Goal: Check status: Check status

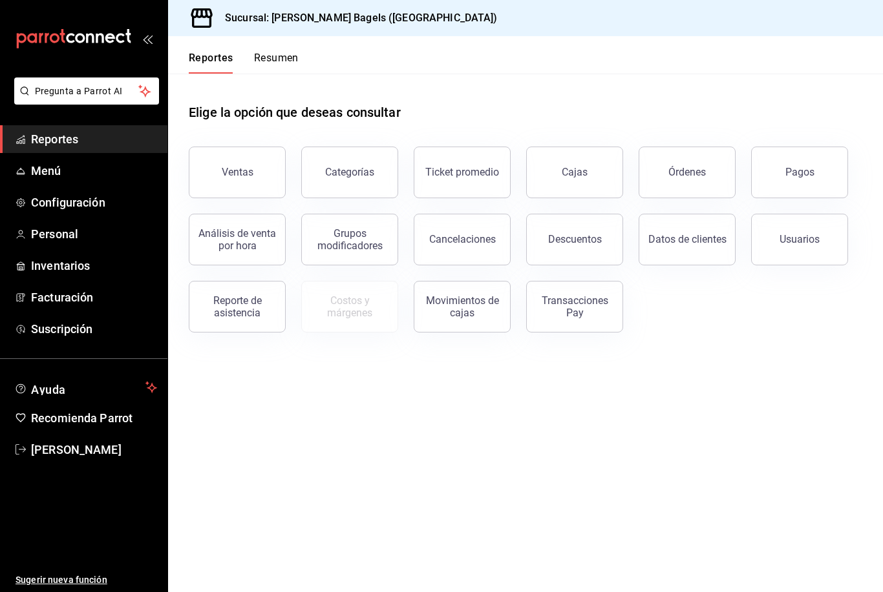
click at [252, 152] on button "Ventas" at bounding box center [237, 173] width 97 height 52
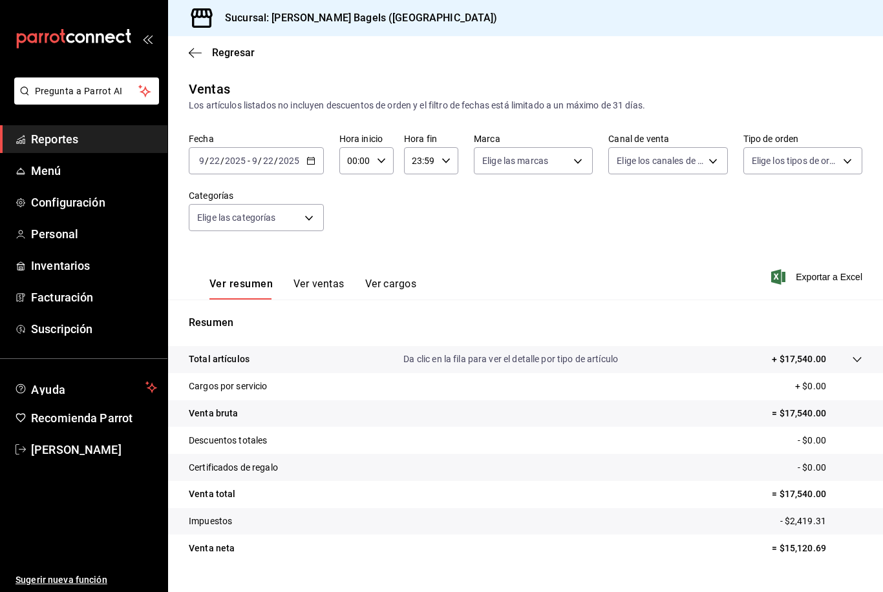
click at [301, 222] on body "Pregunta a Parrot AI Reportes Menú Configuración Personal Inventarios Facturaci…" at bounding box center [441, 296] width 883 height 592
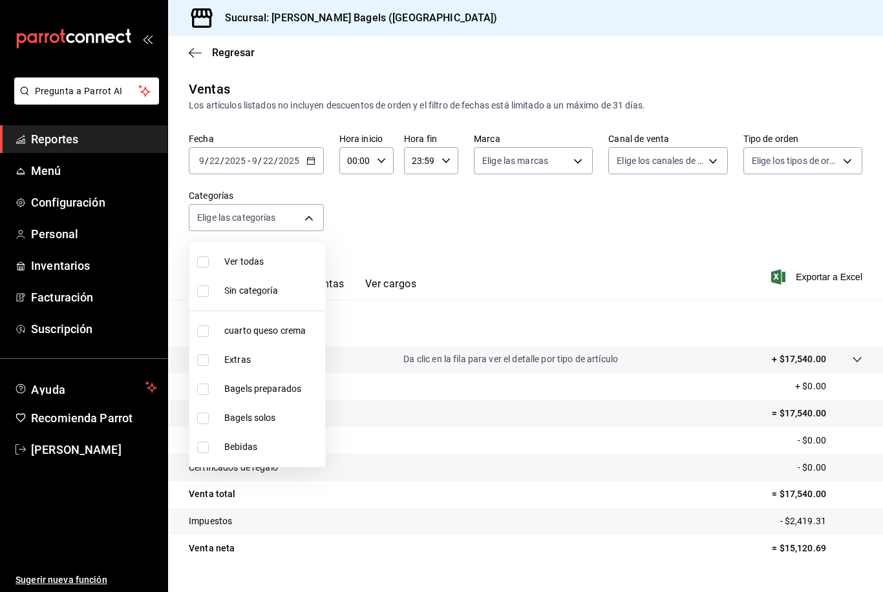
click at [317, 160] on div at bounding box center [441, 296] width 883 height 592
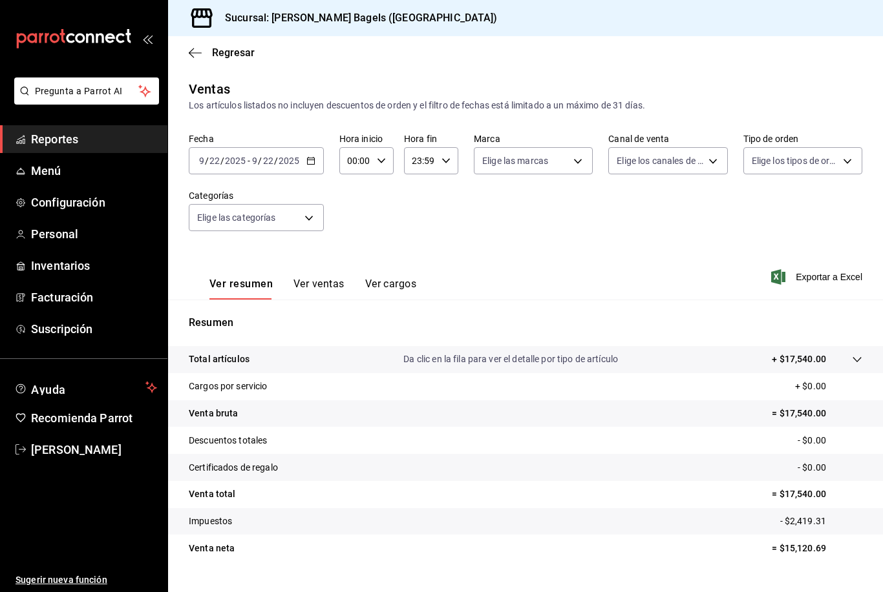
click at [305, 153] on div "[DATE] [DATE] - [DATE] [DATE]" at bounding box center [256, 160] width 135 height 27
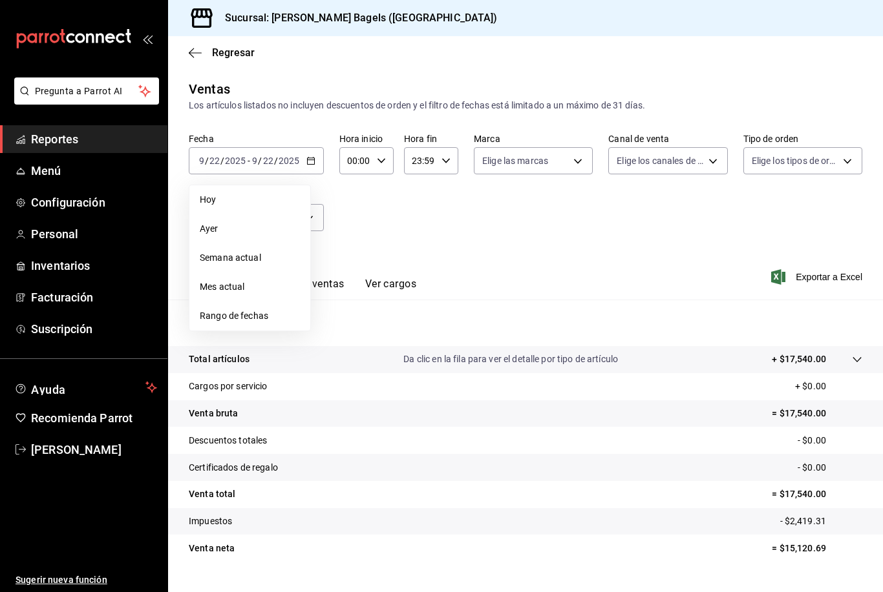
click at [282, 194] on span "Hoy" at bounding box center [250, 200] width 100 height 14
